Goal: Use online tool/utility: Utilize a website feature to perform a specific function

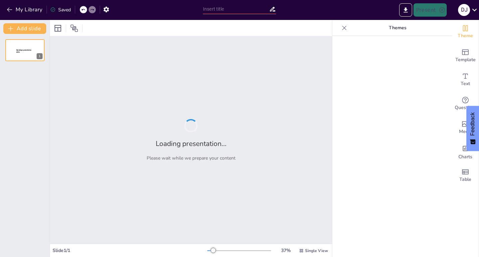
type input "From Passion to Profession: Crafting a Successful YouTube Career"
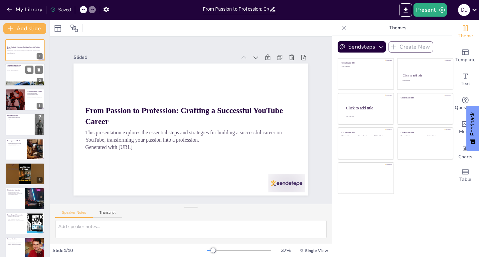
click at [26, 78] on div at bounding box center [25, 75] width 40 height 23
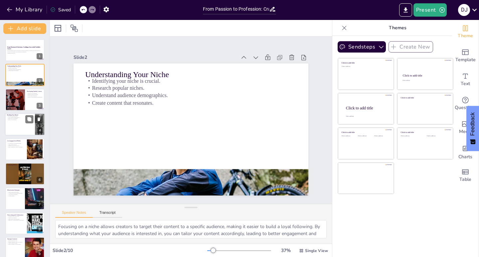
click at [21, 124] on div at bounding box center [25, 124] width 40 height 23
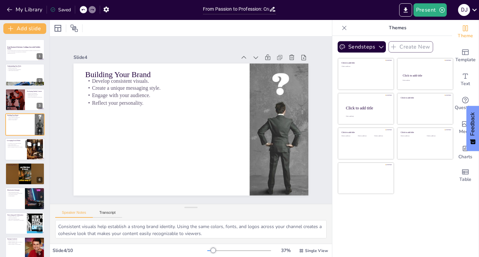
click at [23, 146] on p "Engage with followers actively." at bounding box center [16, 145] width 18 height 1
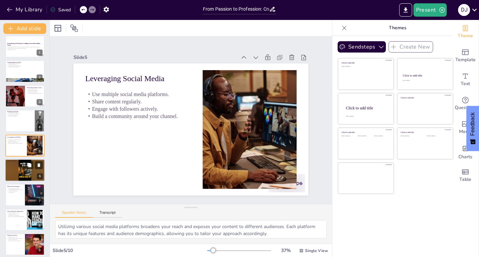
click at [23, 164] on p "Refine your content strategy." at bounding box center [25, 164] width 36 height 1
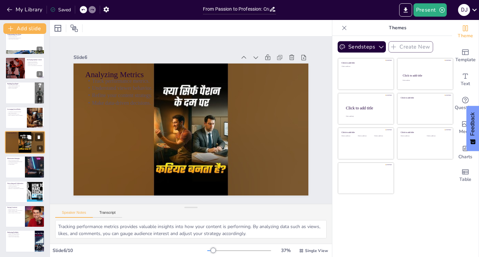
scroll to position [32, 0]
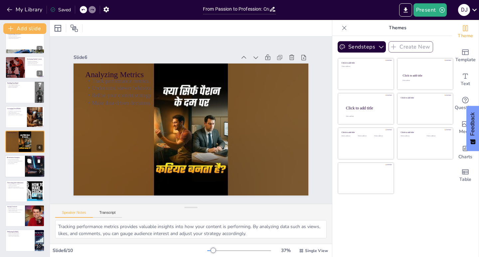
click at [21, 171] on div at bounding box center [25, 166] width 40 height 23
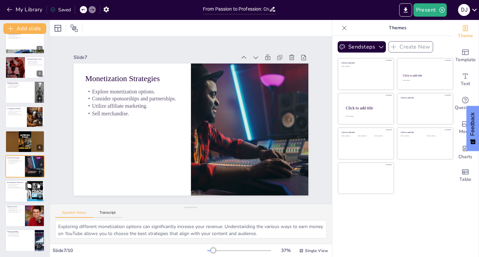
click at [20, 194] on div at bounding box center [25, 191] width 40 height 23
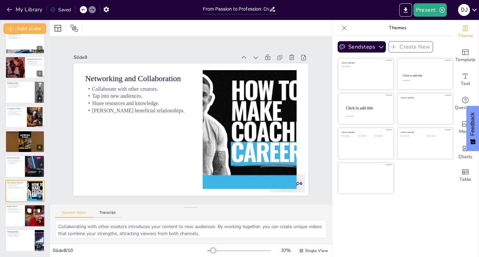
click at [12, 218] on div at bounding box center [25, 216] width 40 height 23
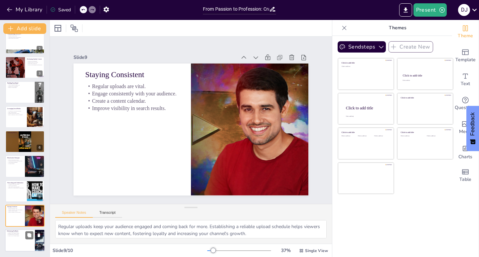
click at [24, 241] on div at bounding box center [25, 240] width 40 height 23
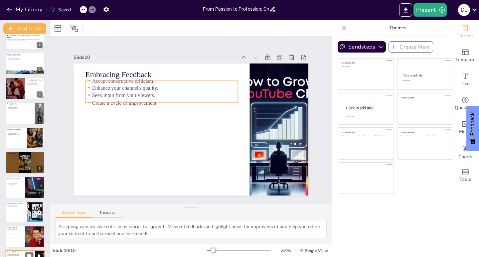
scroll to position [0, 0]
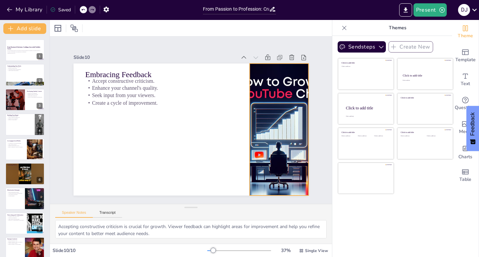
click at [269, 108] on div at bounding box center [209, 33] width 159 height 276
click at [131, 29] on icon at bounding box center [134, 28] width 8 height 8
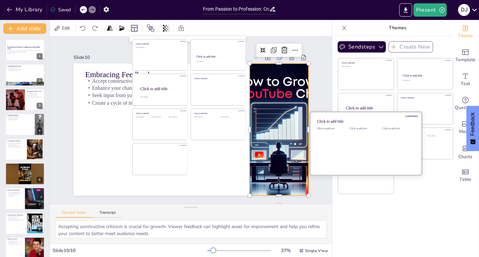
click at [359, 166] on div "Click to add text" at bounding box center [365, 147] width 30 height 41
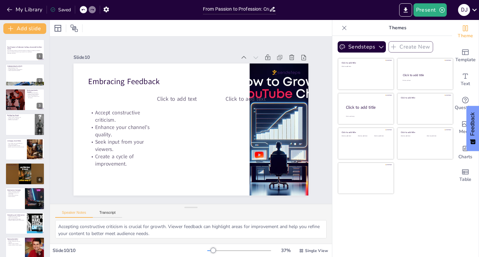
click at [369, 206] on div "Sendsteps Create New Click to add title Click to add text Click to add title Cl…" at bounding box center [392, 146] width 120 height 221
click at [18, 172] on div at bounding box center [25, 174] width 40 height 23
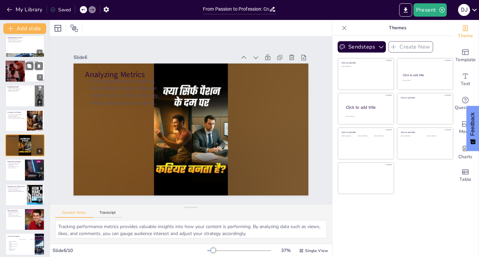
click at [19, 73] on div at bounding box center [15, 71] width 34 height 23
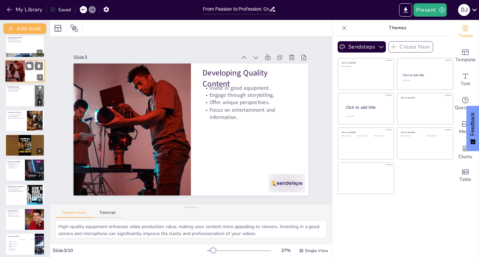
scroll to position [0, 0]
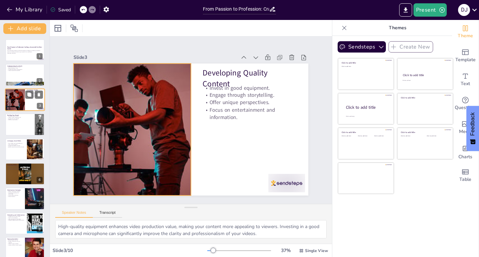
click at [20, 89] on div at bounding box center [15, 99] width 34 height 23
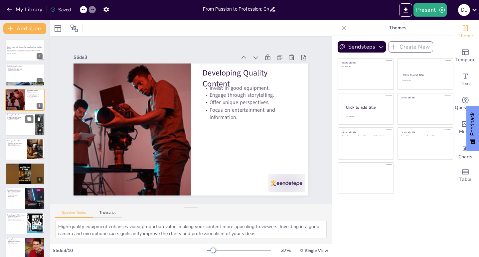
click at [16, 118] on p "Engage with your audience." at bounding box center [20, 118] width 26 height 1
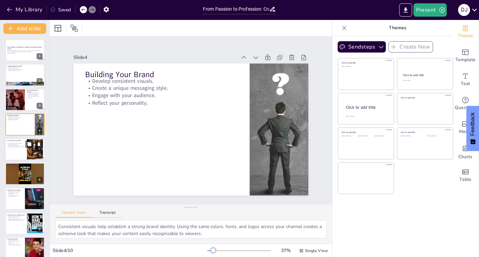
click at [16, 147] on p "Build a community around your channel." at bounding box center [16, 146] width 18 height 1
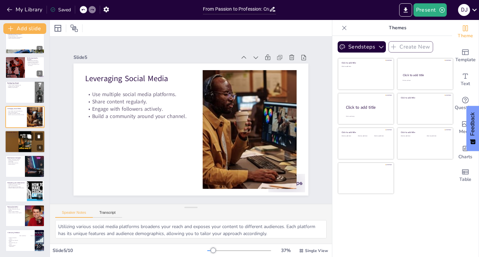
click at [16, 144] on div at bounding box center [25, 141] width 40 height 23
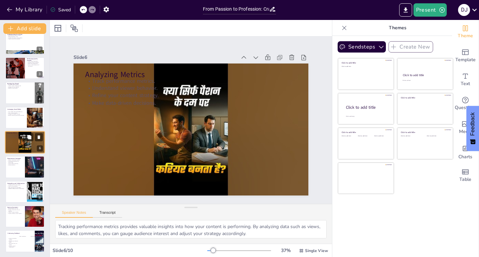
scroll to position [32, 0]
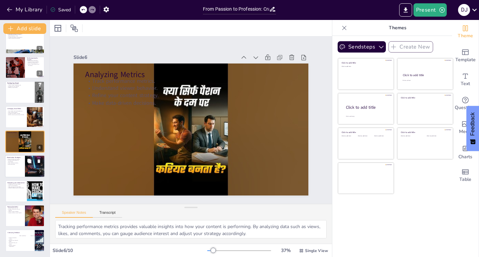
click at [14, 173] on div at bounding box center [25, 166] width 40 height 23
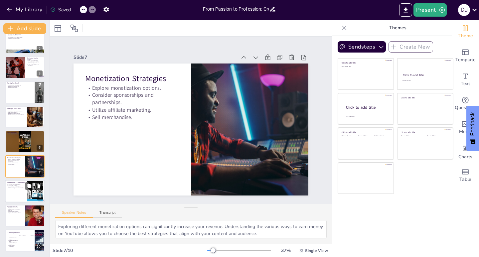
click at [16, 184] on p "Collaborate with other creators." at bounding box center [16, 184] width 18 height 1
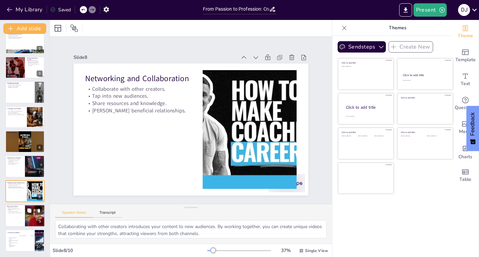
click at [27, 217] on div at bounding box center [35, 216] width 22 height 23
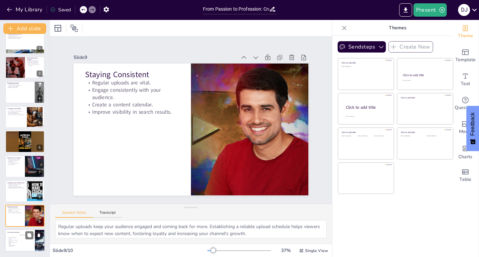
click at [20, 236] on div "Click to add text" at bounding box center [24, 242] width 11 height 15
type textarea "Accepting constructive criticism is crucial for growth. Viewer feedback can hig…"
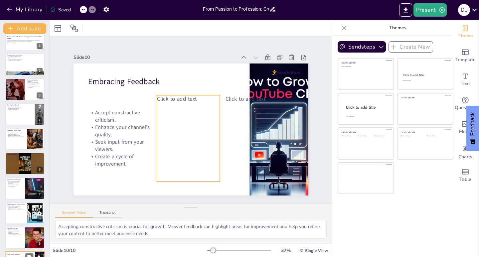
scroll to position [0, 0]
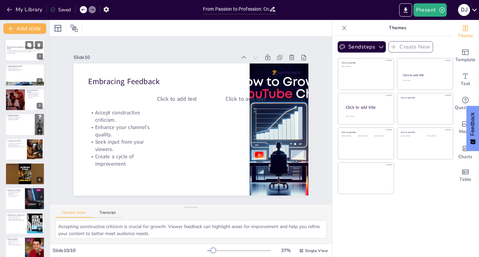
click at [18, 60] on div at bounding box center [25, 50] width 40 height 23
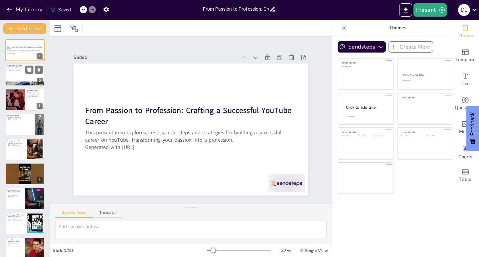
click at [18, 65] on p "Understanding Your Niche" at bounding box center [25, 66] width 36 height 2
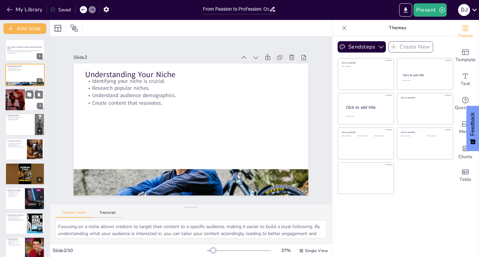
click at [15, 95] on div at bounding box center [15, 99] width 34 height 23
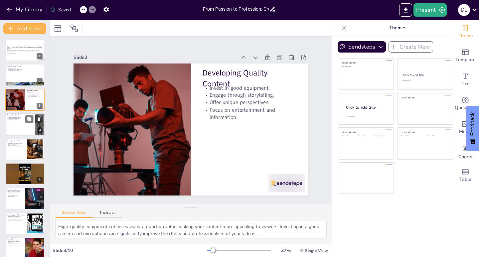
click at [16, 121] on div at bounding box center [25, 124] width 40 height 23
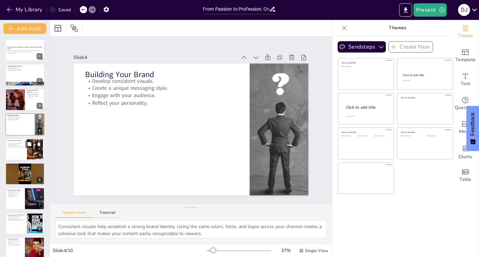
click at [17, 149] on div at bounding box center [25, 149] width 40 height 23
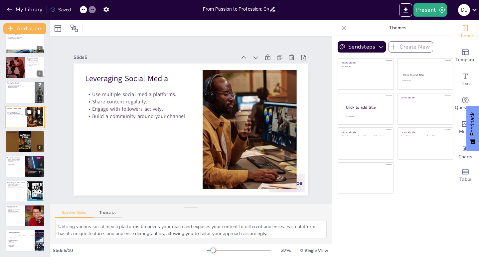
click at [17, 149] on div at bounding box center [24, 142] width 39 height 22
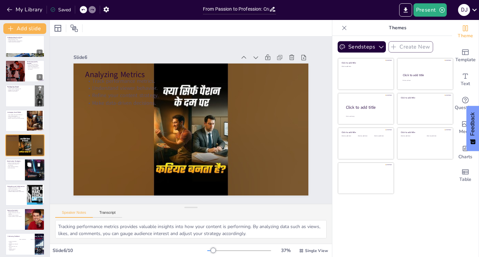
click at [14, 168] on p "Sell merchandise." at bounding box center [15, 167] width 16 height 1
type textarea "Exploring different monetization options can significantly increase your revenu…"
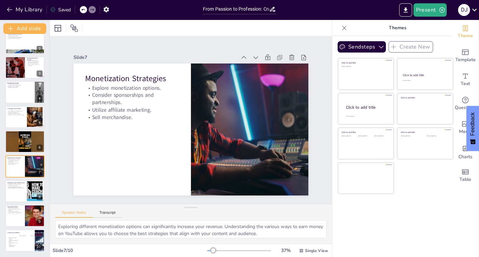
scroll to position [0, 0]
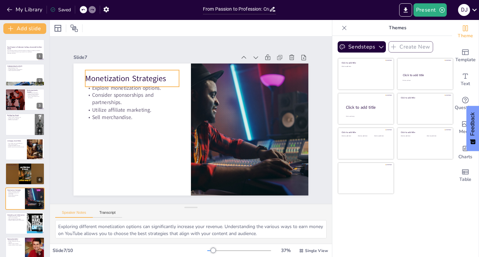
click at [156, 149] on p "Monetization Strategies" at bounding box center [184, 192] width 57 height 87
type input "48"
click at [137, 24] on icon at bounding box center [134, 28] width 8 height 8
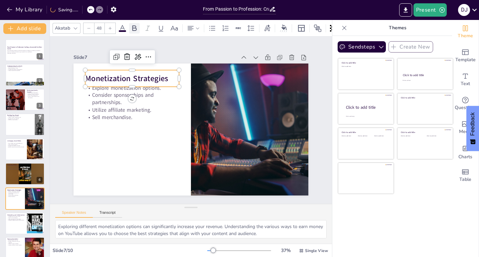
click at [134, 25] on icon at bounding box center [134, 28] width 8 height 8
drag, startPoint x: 86, startPoint y: 73, endPoint x: 89, endPoint y: 70, distance: 4.5
click at [223, 71] on p "Monetization Strategies" at bounding box center [258, 107] width 71 height 77
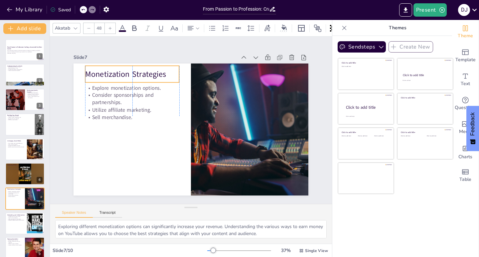
drag, startPoint x: 95, startPoint y: 75, endPoint x: 91, endPoint y: 72, distance: 5.1
click at [129, 126] on p "Monetization Strategies" at bounding box center [139, 173] width 21 height 94
click at [192, 162] on p "Monetization Strategies" at bounding box center [239, 177] width 94 height 30
click at [85, 72] on p "Monetization Strategies" at bounding box center [132, 74] width 94 height 11
click at [156, 154] on p "Monetization Strategies" at bounding box center [188, 195] width 64 height 82
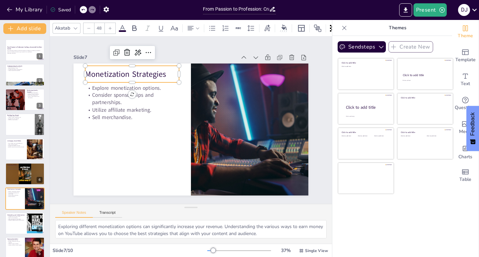
click at [85, 70] on p "Monetization Strategies" at bounding box center [132, 74] width 94 height 11
drag, startPoint x: 164, startPoint y: 71, endPoint x: 78, endPoint y: 69, distance: 85.1
click at [78, 69] on div "Explore monetization options. Consider sponsorships and partnerships. Utilize a…" at bounding box center [186, 112] width 268 height 245
click at [138, 24] on icon at bounding box center [134, 28] width 8 height 8
click at [133, 25] on icon at bounding box center [134, 28] width 8 height 8
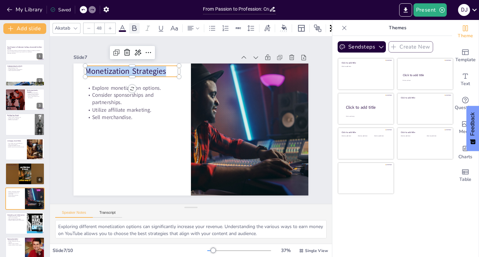
click at [133, 25] on icon at bounding box center [134, 28] width 8 height 8
